Goal: Find specific page/section: Find specific page/section

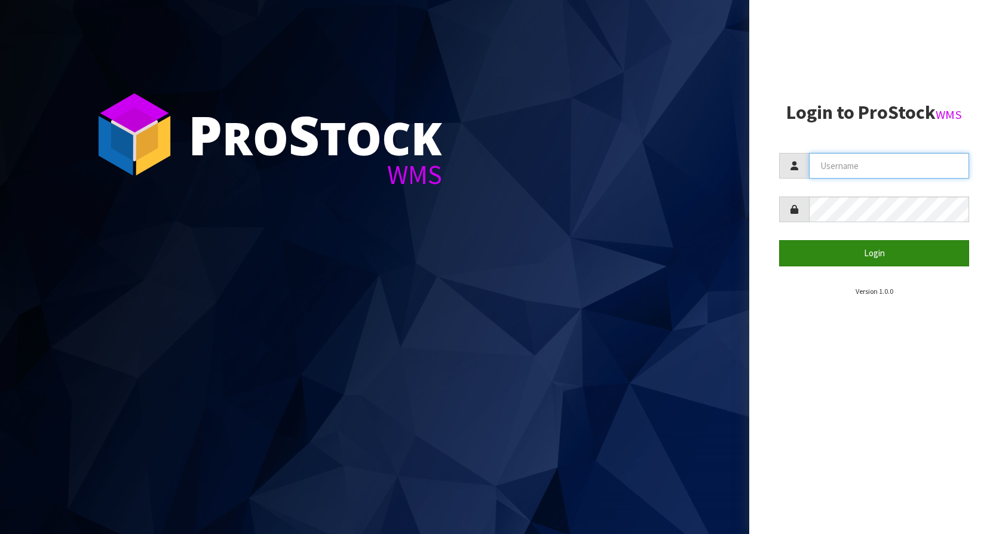
type input "KitchenAid"
click at [871, 247] on button "Login" at bounding box center [874, 253] width 190 height 26
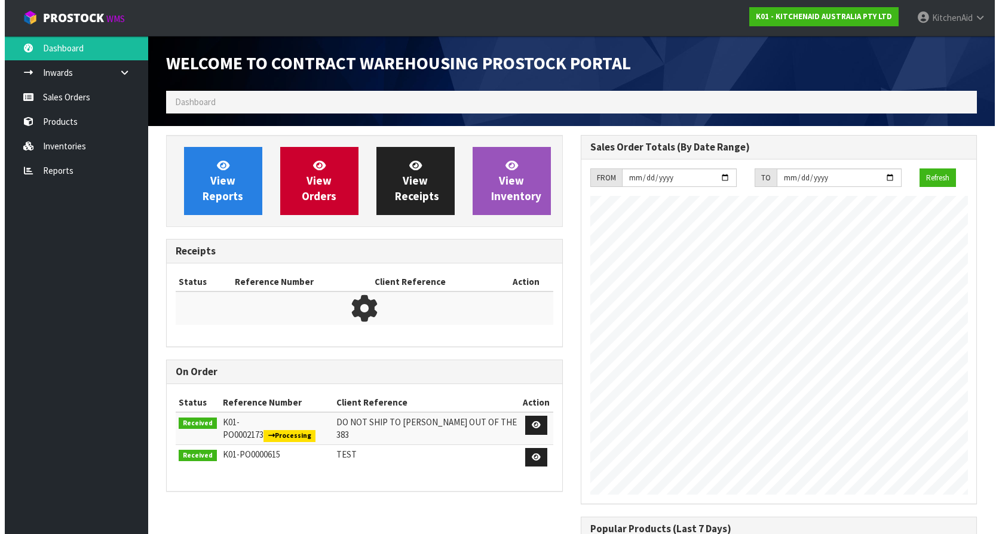
scroll to position [662, 414]
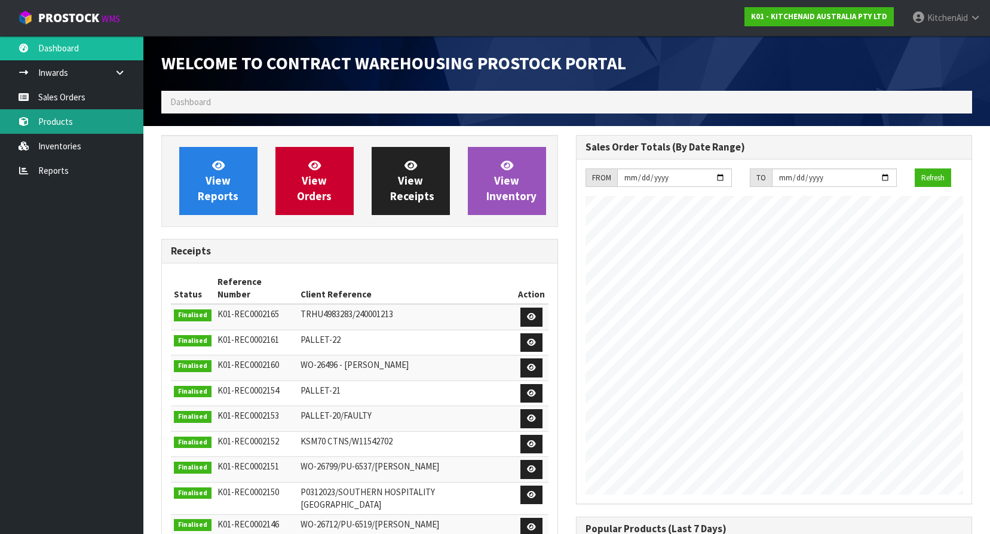
drag, startPoint x: 57, startPoint y: 126, endPoint x: 65, endPoint y: 133, distance: 10.6
click at [57, 126] on link "Products" at bounding box center [71, 121] width 143 height 24
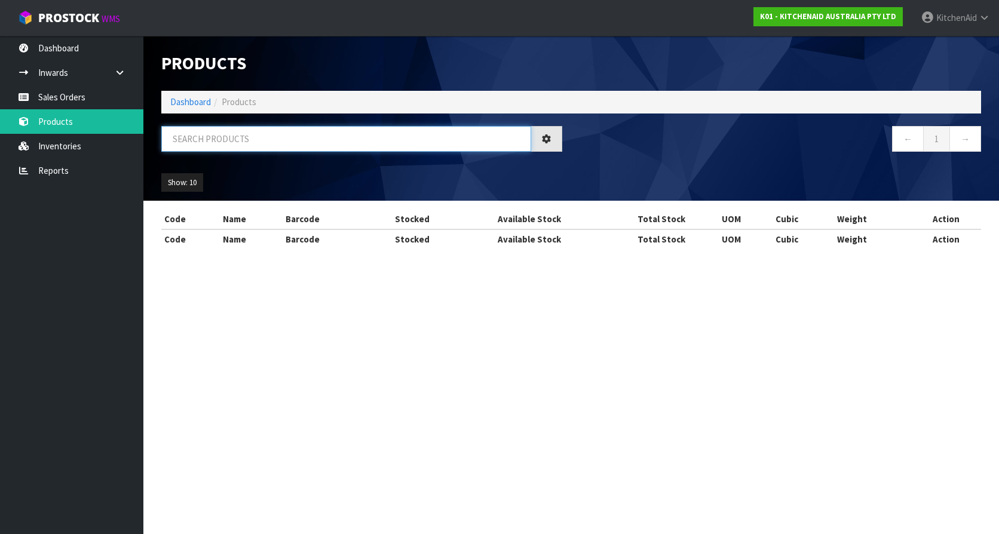
click at [247, 142] on input "text" at bounding box center [346, 139] width 370 height 26
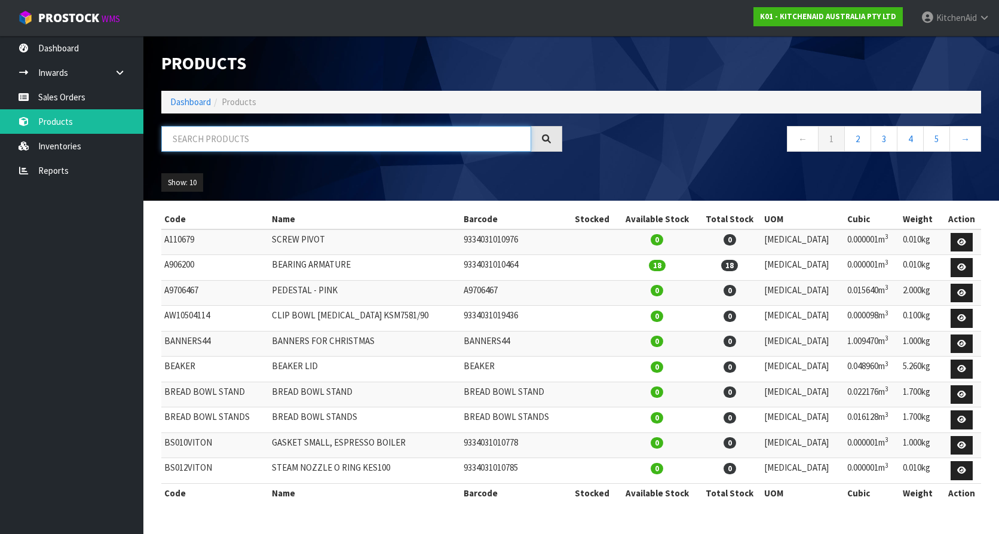
paste input "5KSM180WSAEG"
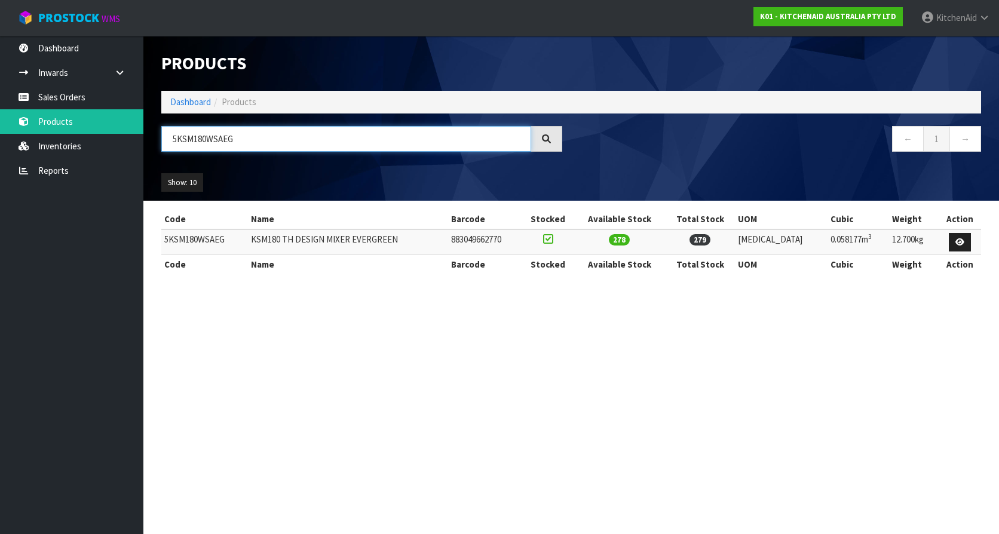
type input "5KSM180WSAEG"
